Goal: Information Seeking & Learning: Find specific fact

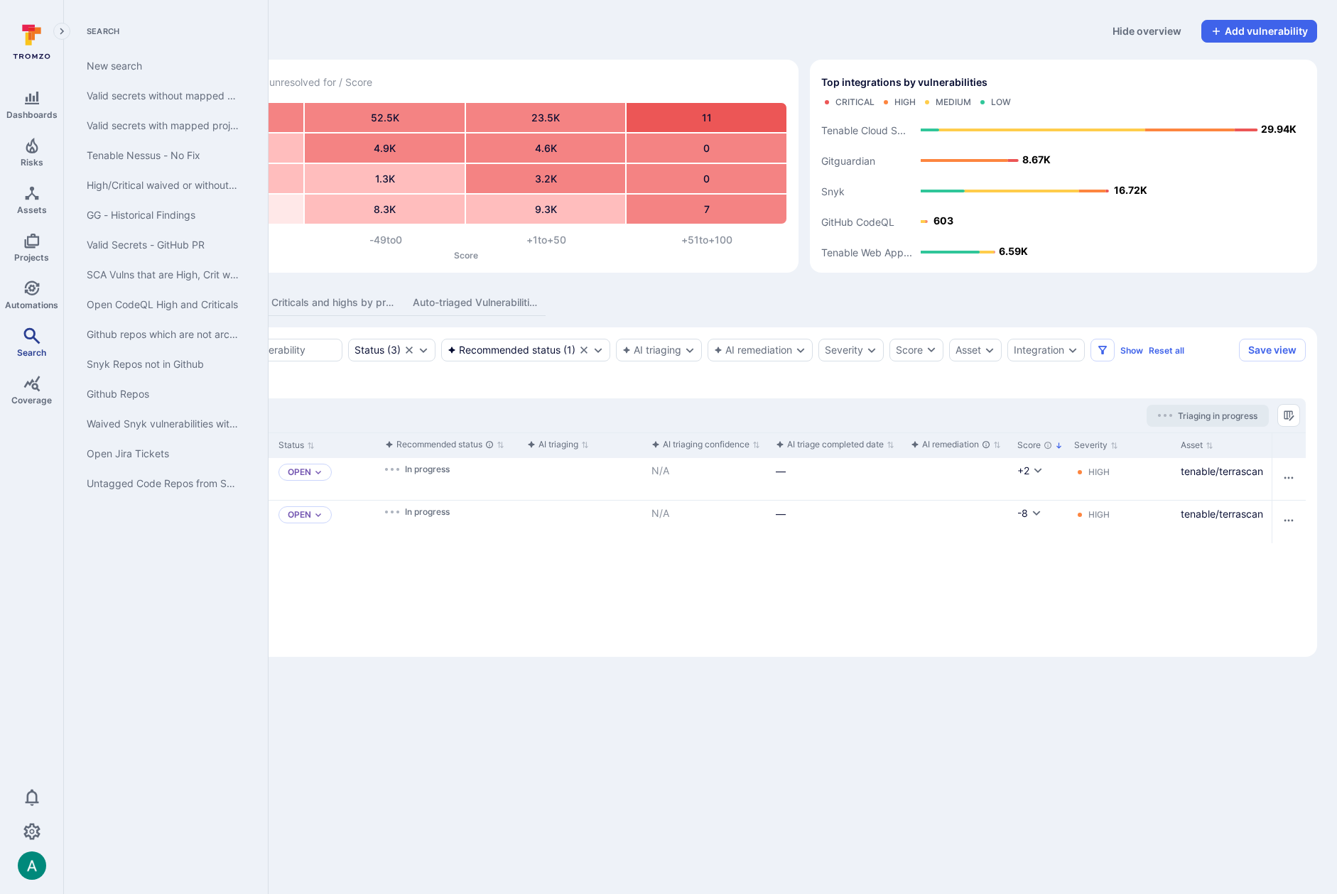
click at [32, 343] on icon "Search" at bounding box center [31, 335] width 17 height 17
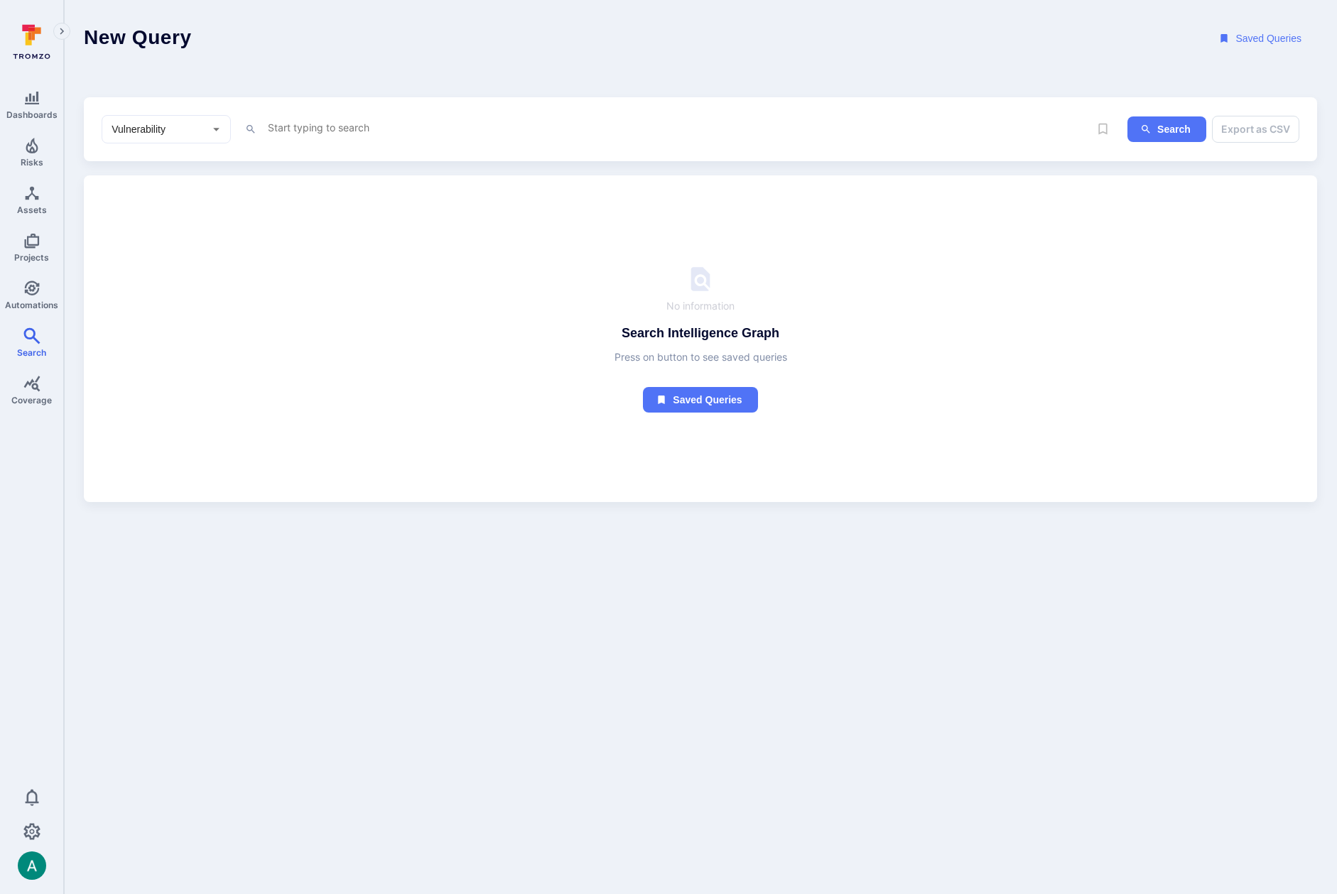
click at [282, 124] on textarea "Intelligence Graph search area" at bounding box center [662, 128] width 793 height 18
paste textarea "fin_LKJ4sAiv9j2FqKy4"
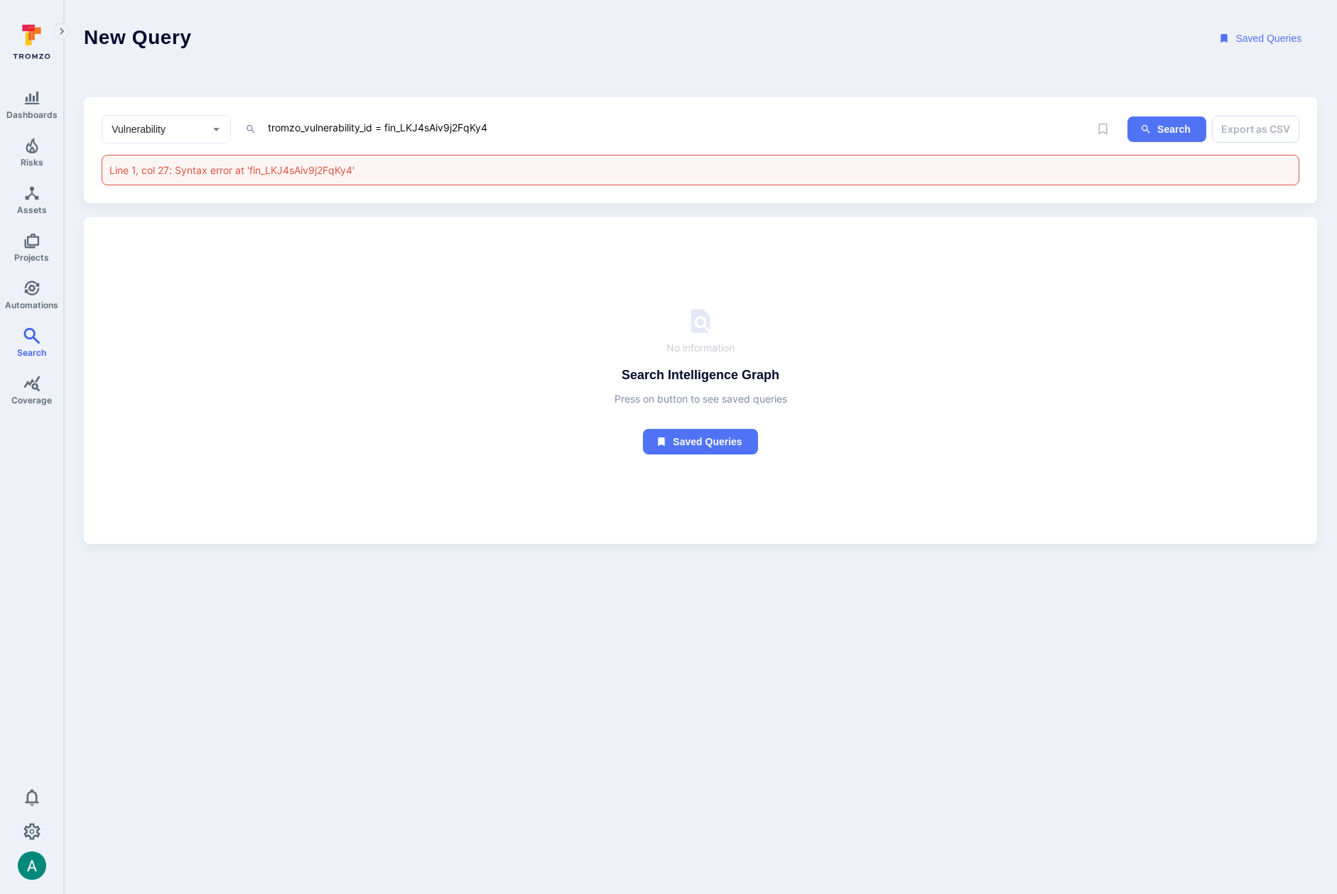
click at [386, 127] on textarea "tromzo_vulnerability_id = fin_LKJ4sAiv9j2FqKy4" at bounding box center [662, 128] width 793 height 18
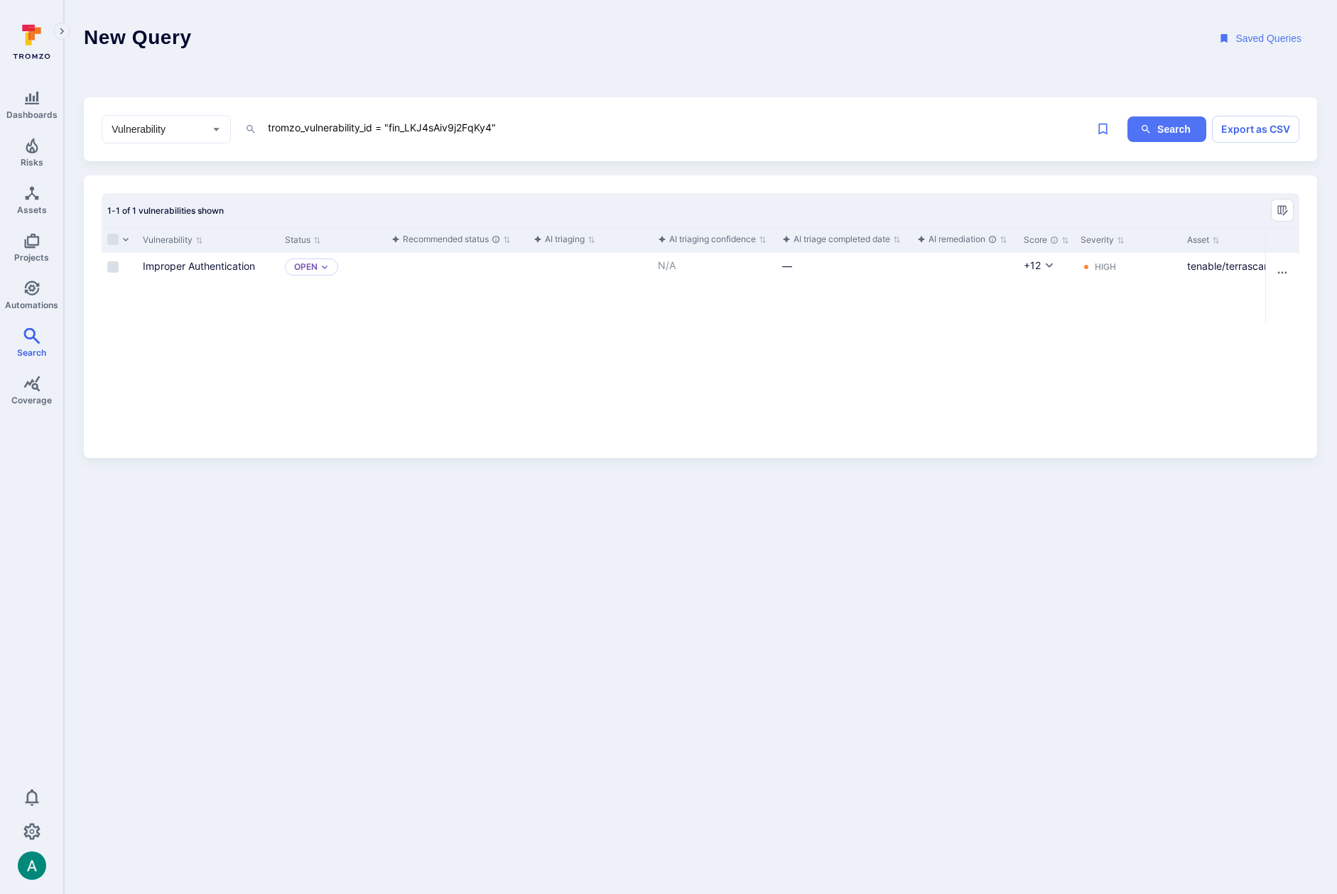
type textarea "tromzo_vulnerability_id = "fin_LKJ4sAiv9j2FqKy4""
